Goal: Information Seeking & Learning: Find specific fact

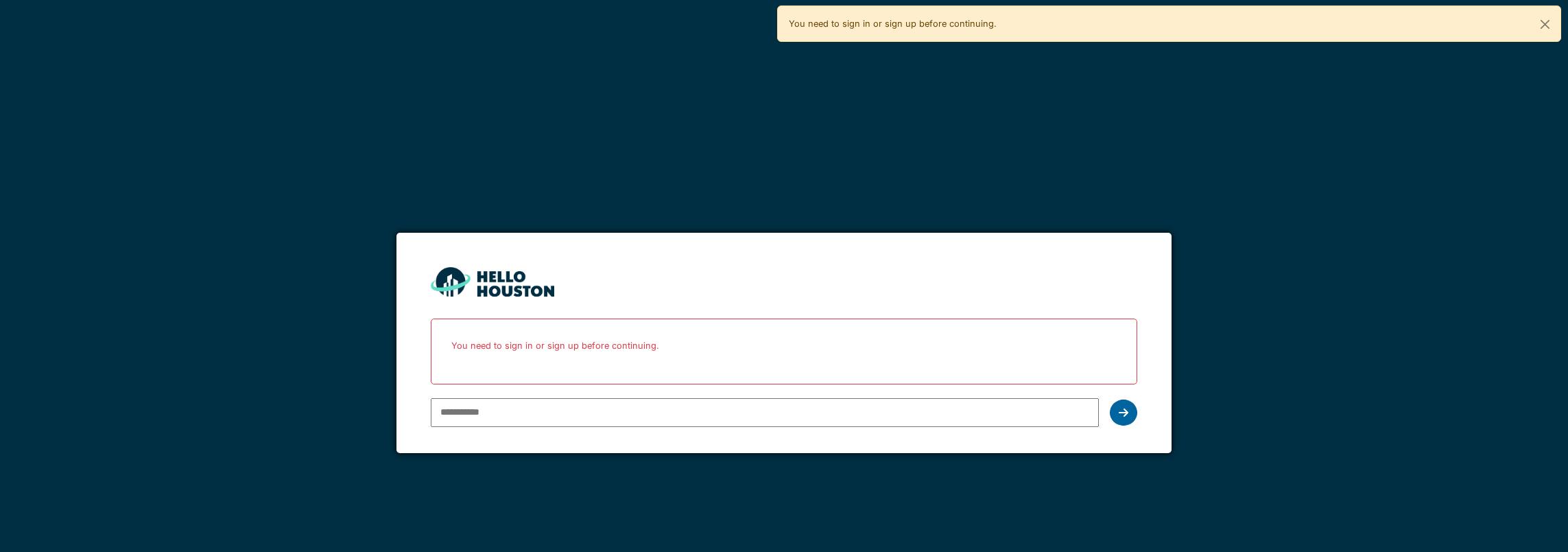
type input "**********"
click at [1122, 407] on icon at bounding box center [1124, 412] width 10 height 11
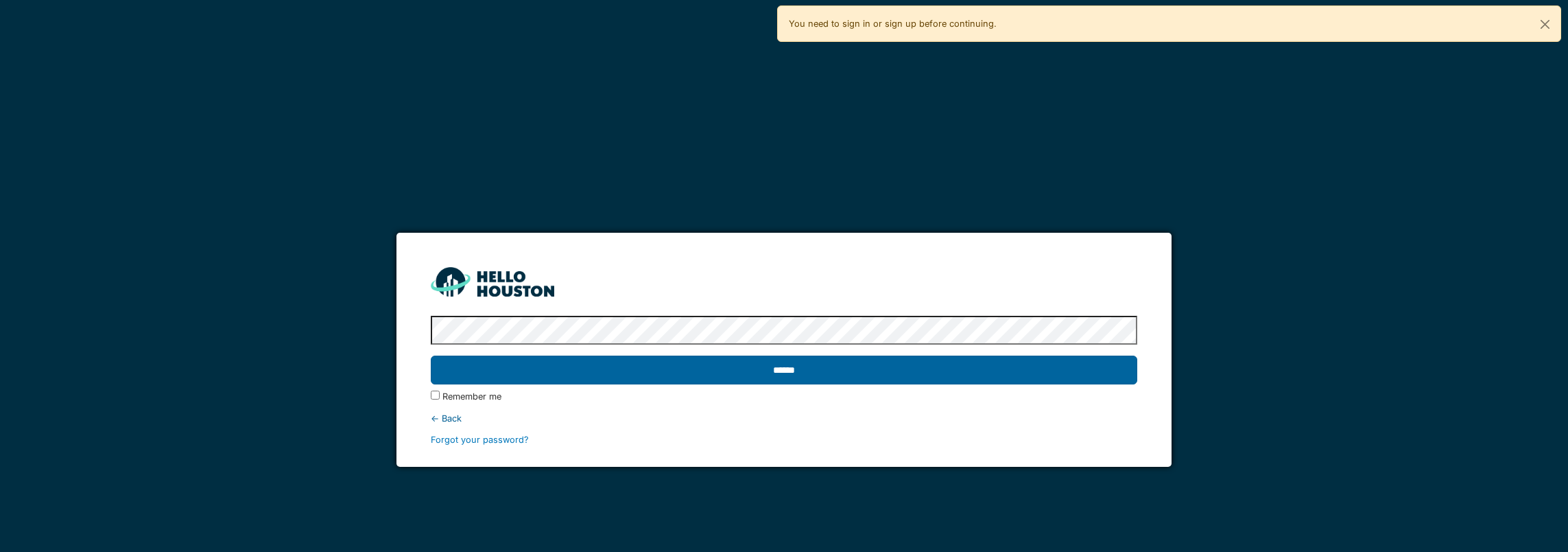
click at [686, 371] on input "******" at bounding box center [784, 369] width 706 height 29
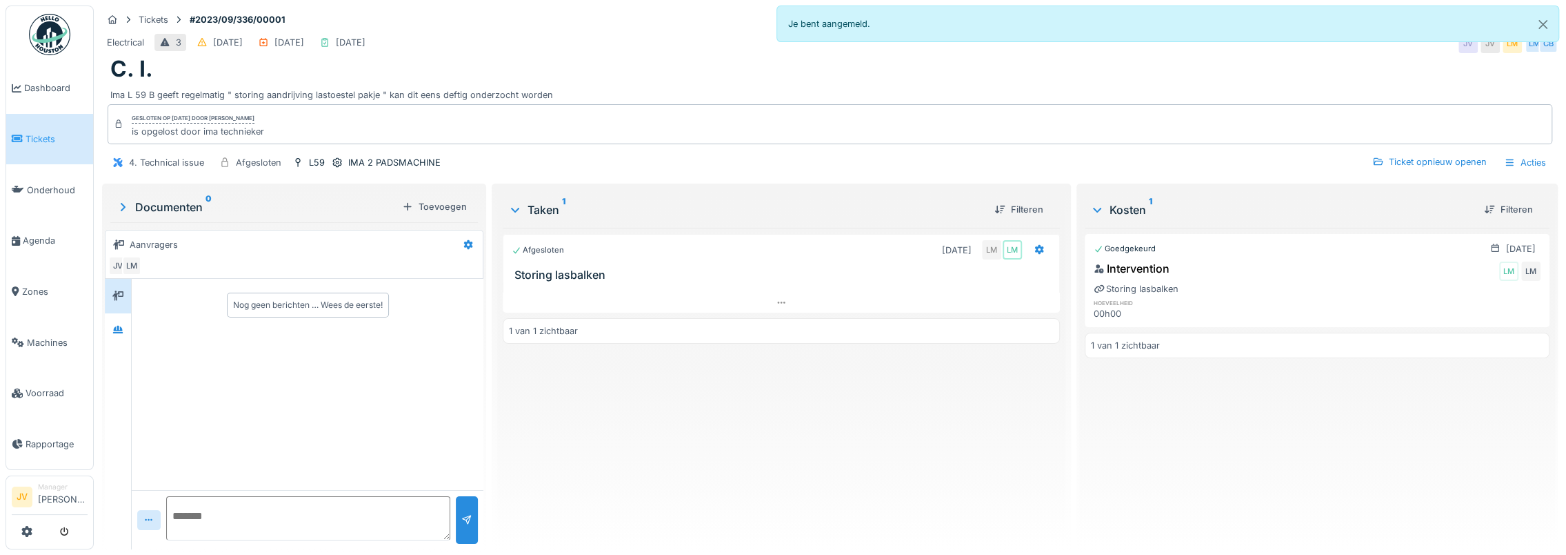
click at [47, 139] on span "Tickets" at bounding box center [57, 138] width 62 height 13
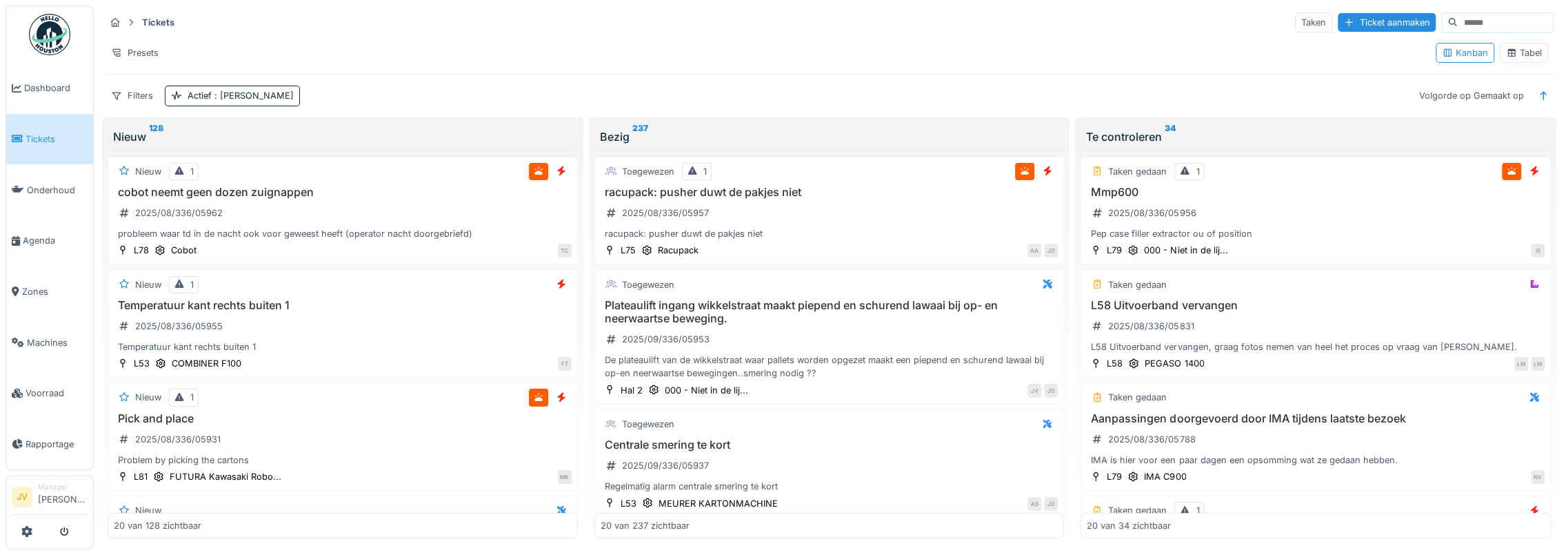
click at [1516, 52] on div "Tabel" at bounding box center [1524, 52] width 36 height 13
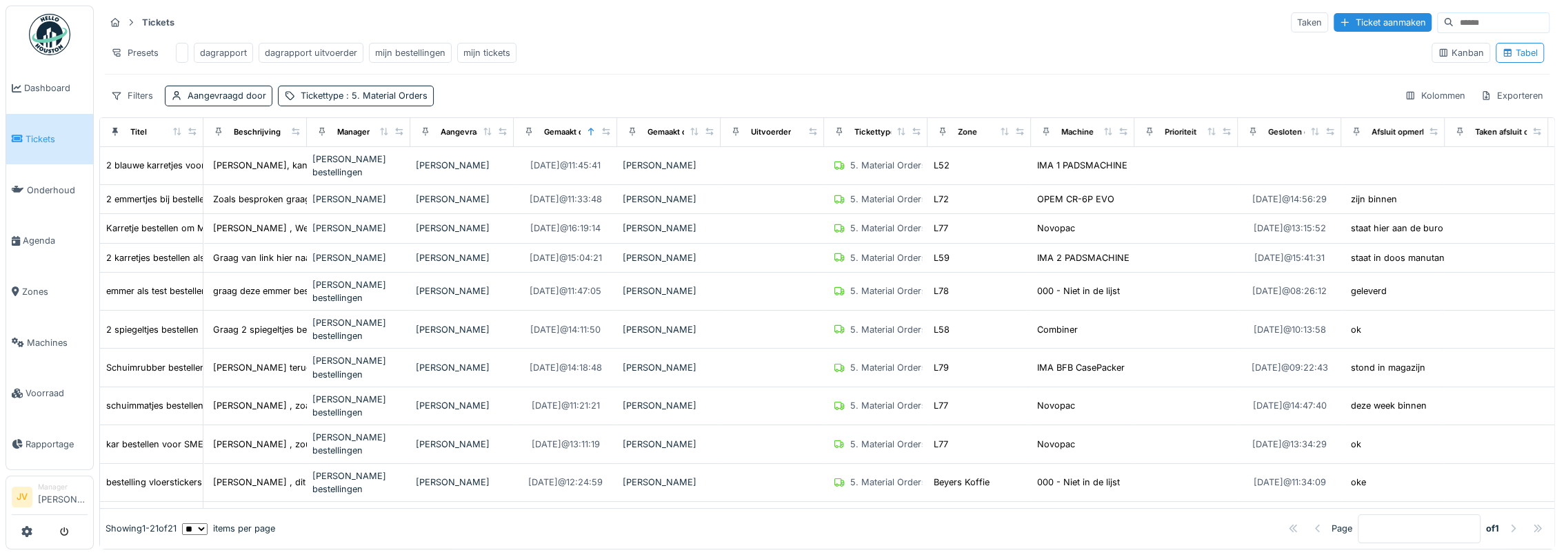
click at [283, 55] on div "dagrapport uitvoerder" at bounding box center [311, 52] width 92 height 13
click at [295, 52] on div "dagrapport uitvoerder" at bounding box center [311, 52] width 92 height 13
click at [307, 50] on div "dagrapport uitvoerder" at bounding box center [311, 52] width 92 height 13
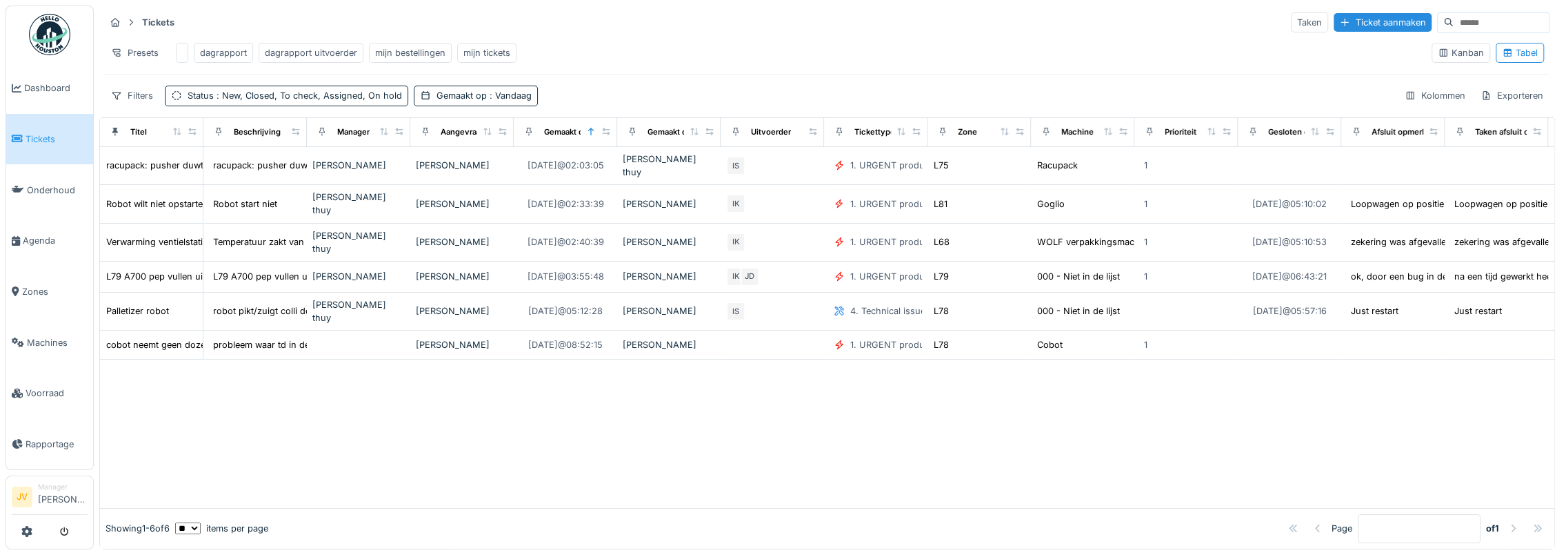
click at [302, 51] on div "dagrapport uitvoerder" at bounding box center [311, 52] width 92 height 13
click at [492, 101] on span ": Vandaag" at bounding box center [509, 95] width 45 height 10
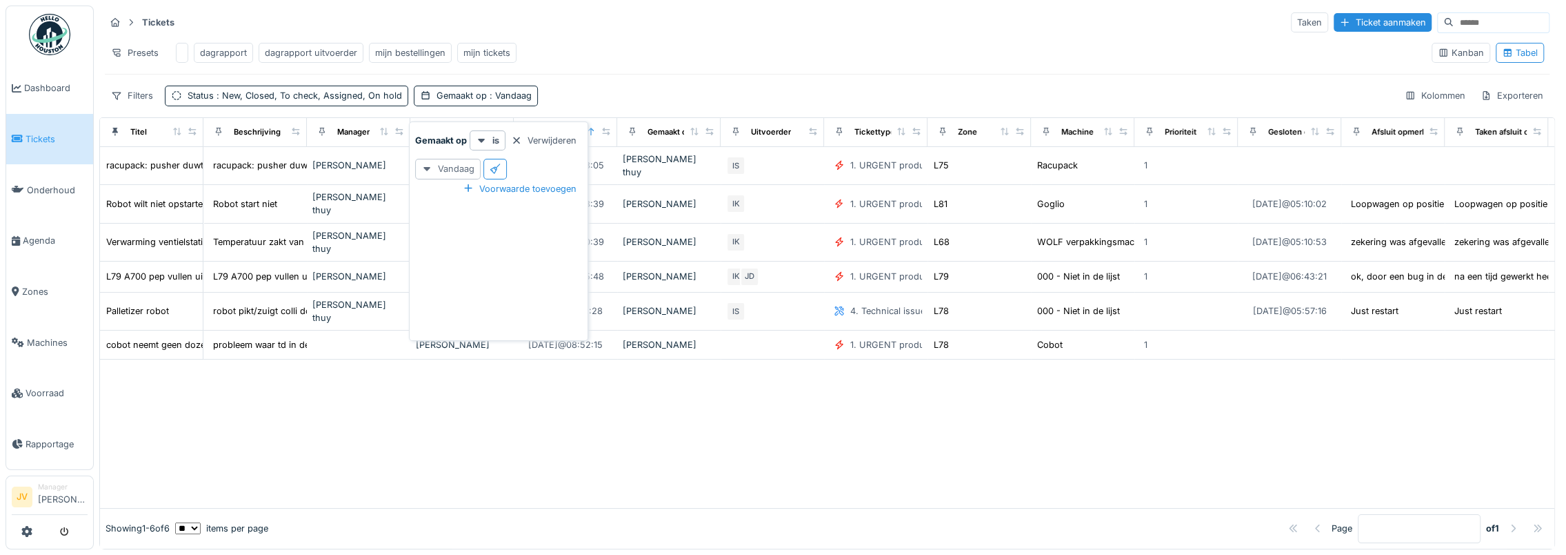
click at [450, 169] on div "Vandaag" at bounding box center [448, 169] width 66 height 20
click at [440, 242] on div "Gisteren" at bounding box center [461, 239] width 85 height 21
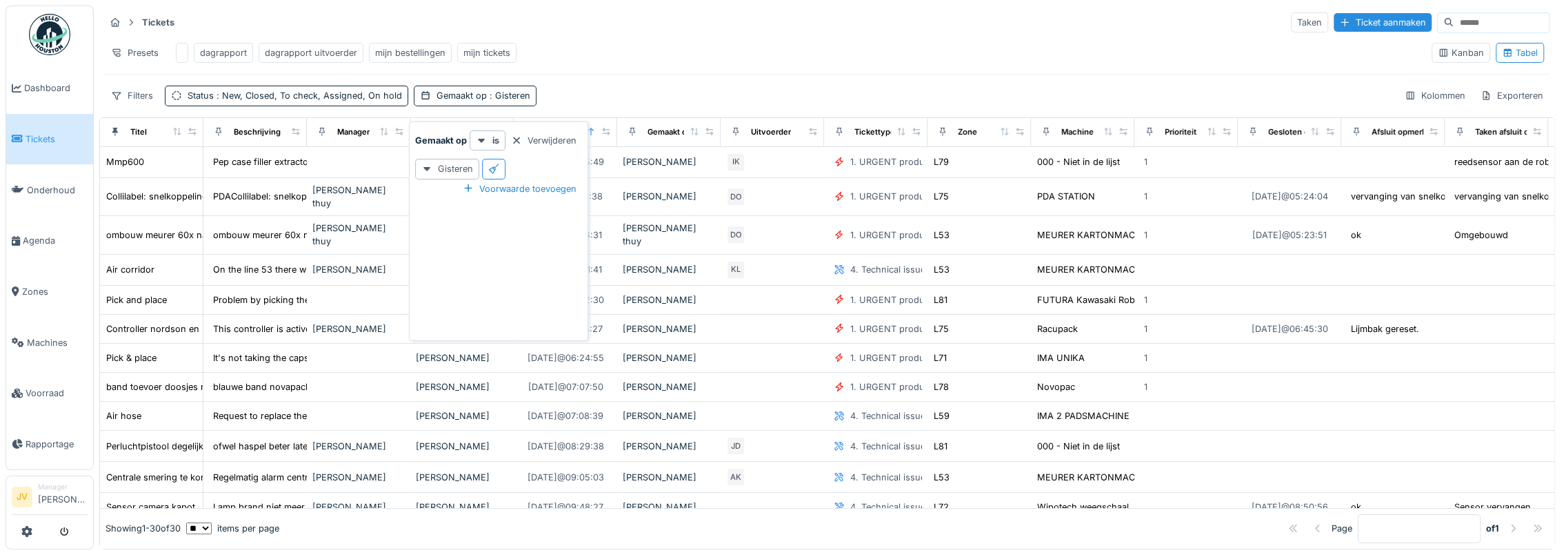
click at [615, 50] on div "Presets dagrapport dagrapport uitvoerder mijn bestellingen mijn tickets" at bounding box center [763, 52] width 1316 height 31
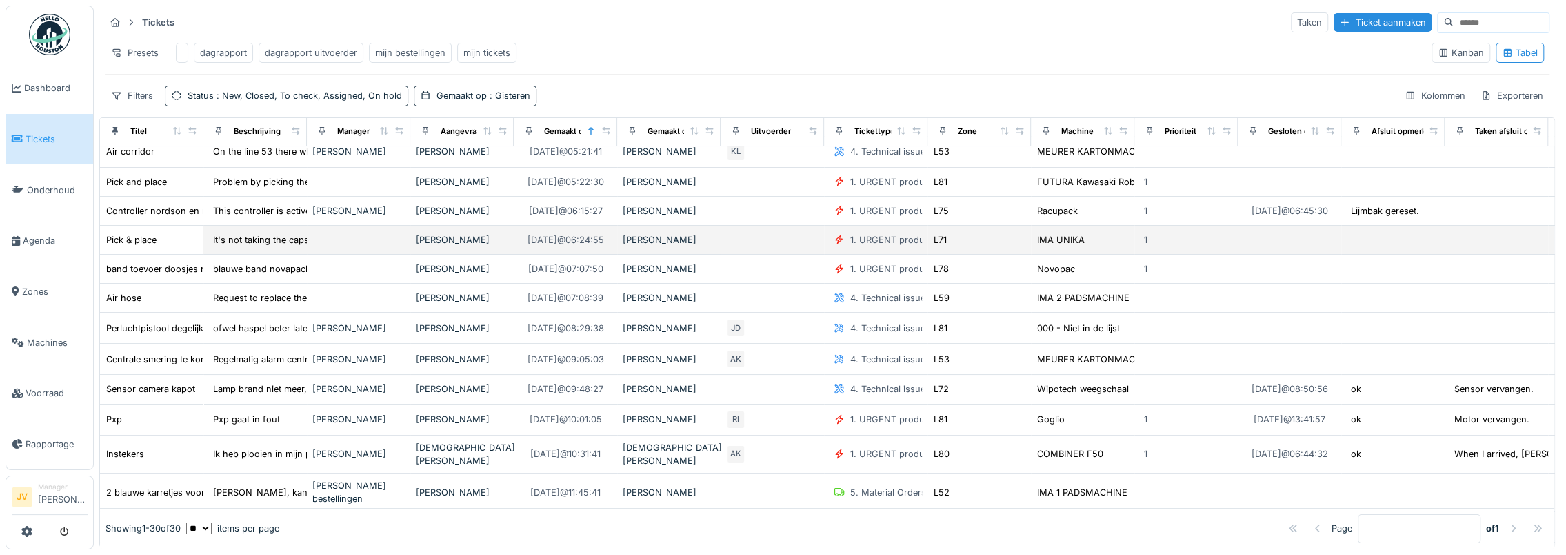
scroll to position [207, 0]
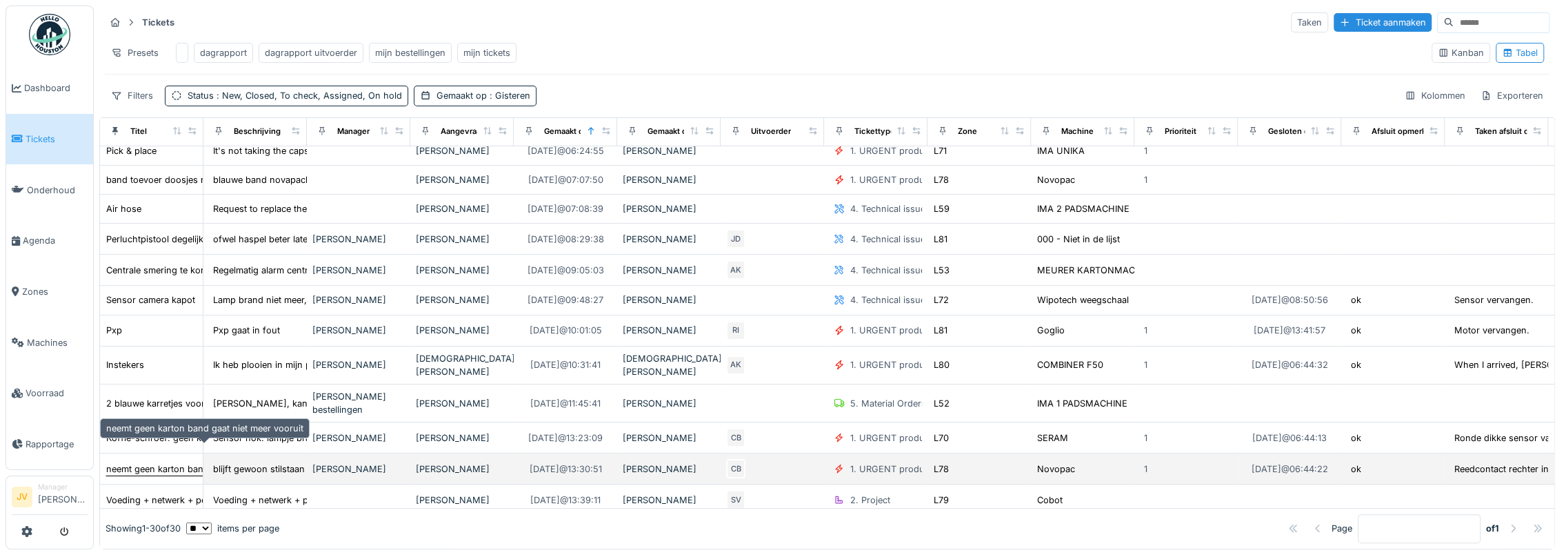
click at [164, 462] on div "neemt geen karton band gaat niet meer vooruit" at bounding box center [204, 468] width 197 height 13
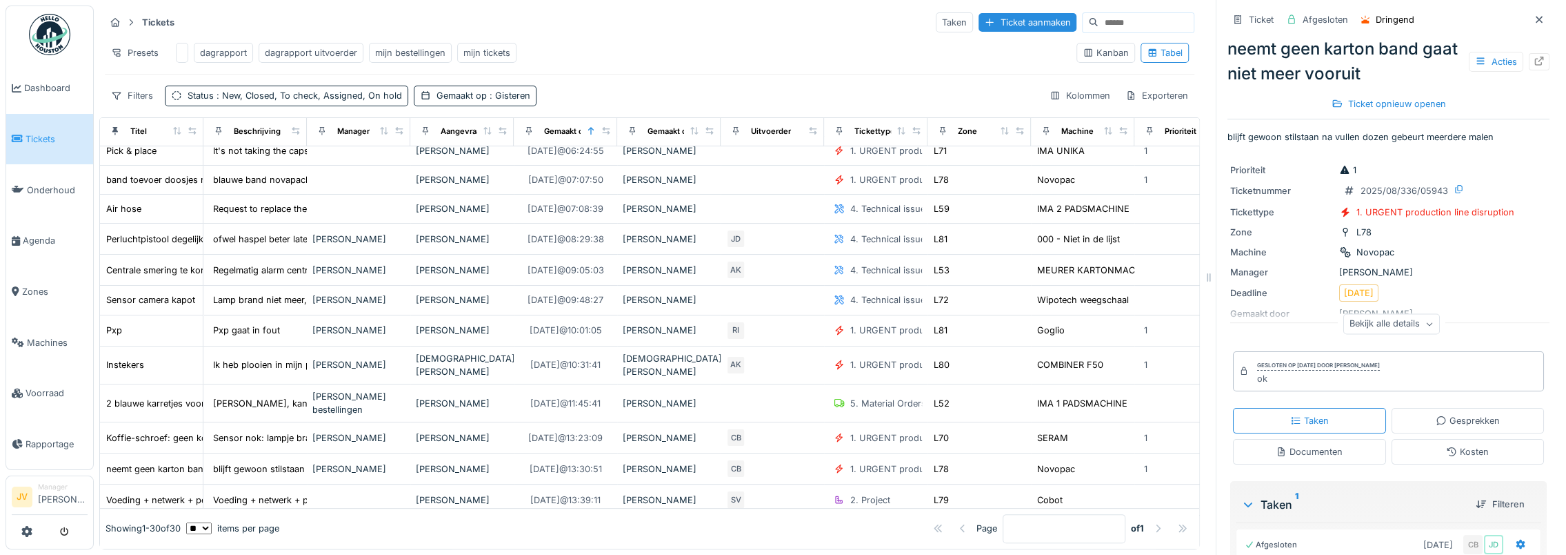
click at [1382, 326] on div "Bekijk alle details" at bounding box center [1392, 324] width 97 height 20
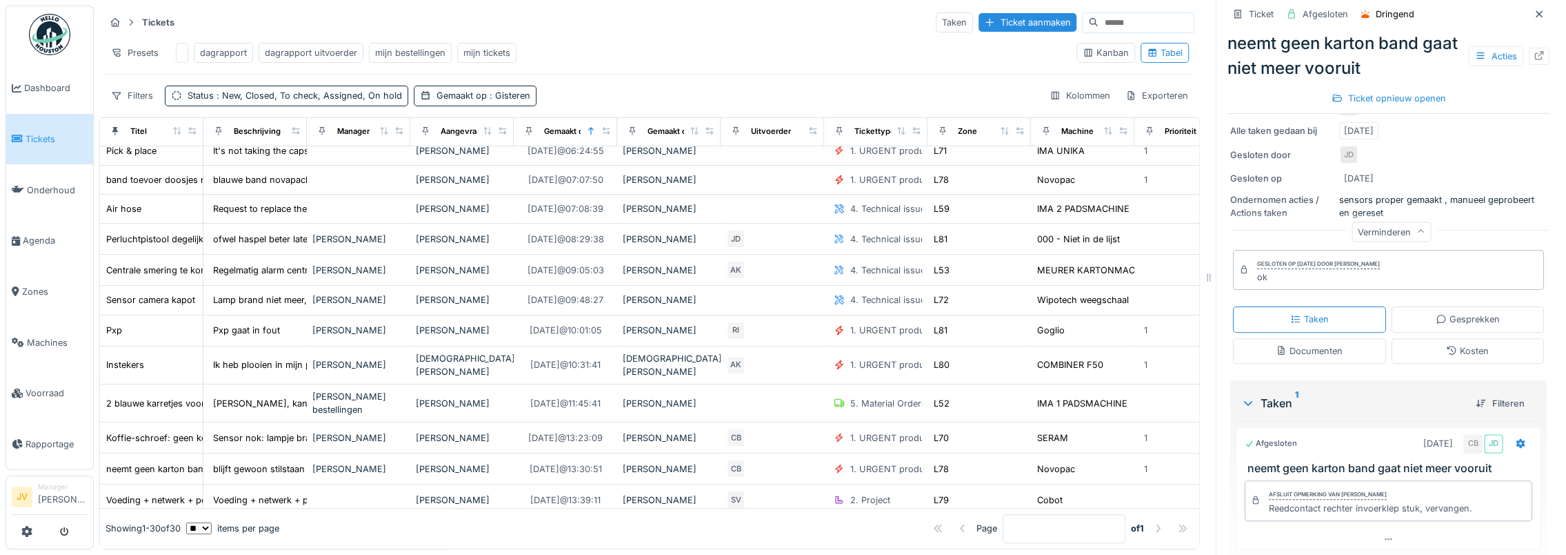
scroll to position [310, 0]
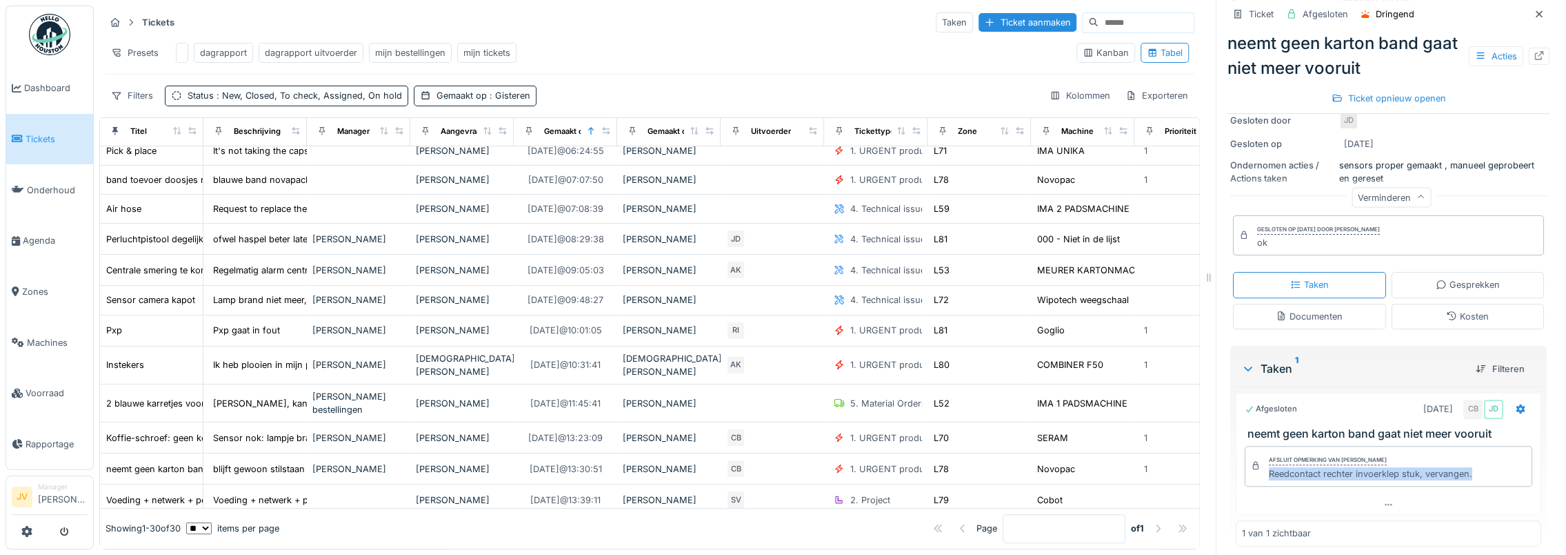
drag, startPoint x: 1258, startPoint y: 464, endPoint x: 1460, endPoint y: 473, distance: 201.6
click at [1460, 473] on div "Afsluit opmerking van [PERSON_NAME] Reedcontact rechter invoerklep stuk, vervan…" at bounding box center [1389, 466] width 288 height 40
copy div "Reedcontact rechter invoerklep stuk, vervangen."
